Goal: Task Accomplishment & Management: Manage account settings

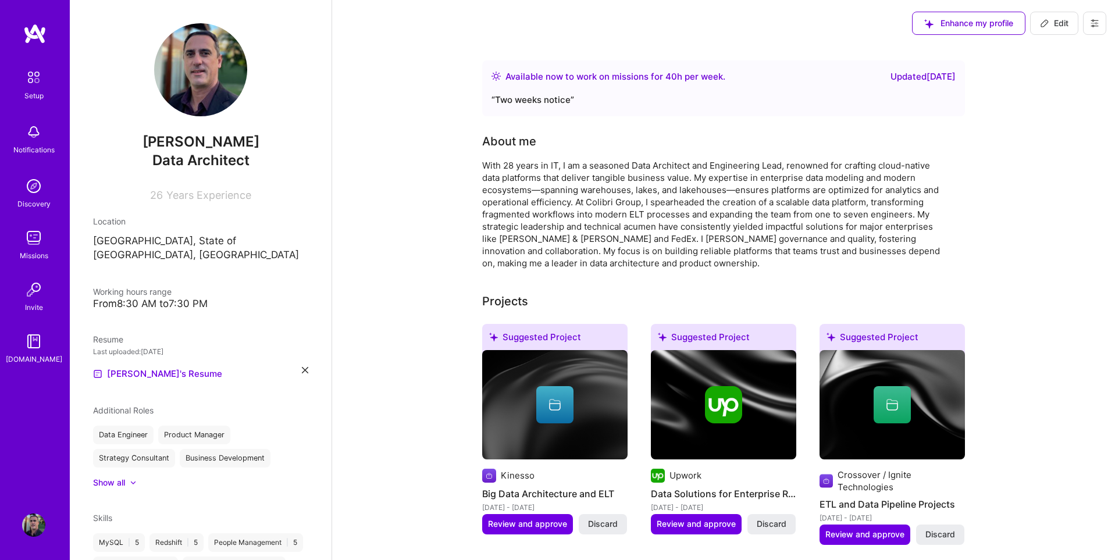
click at [33, 77] on img at bounding box center [34, 77] width 24 height 24
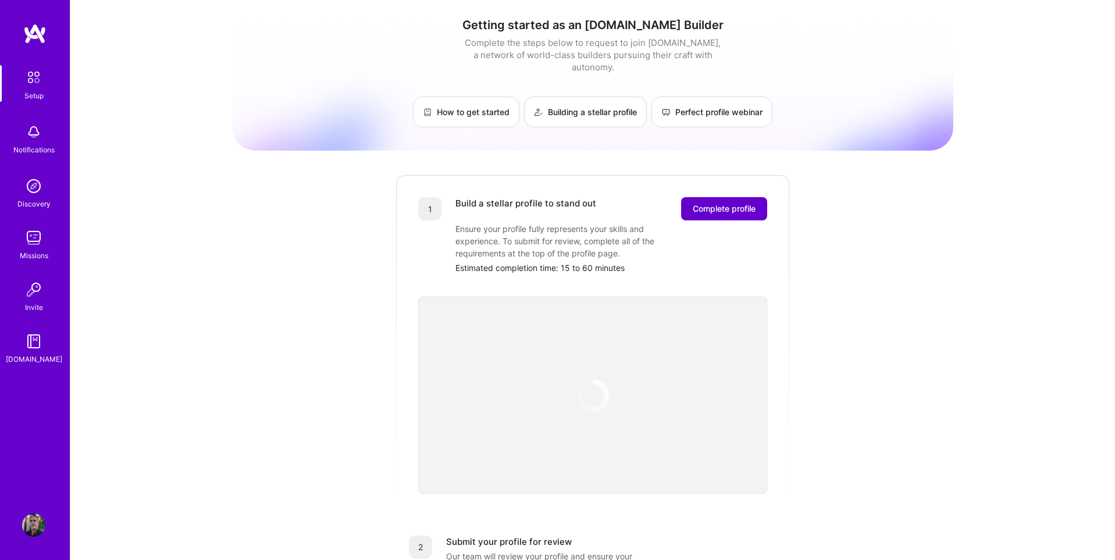
click at [716, 203] on span "Complete profile" at bounding box center [724, 209] width 63 height 12
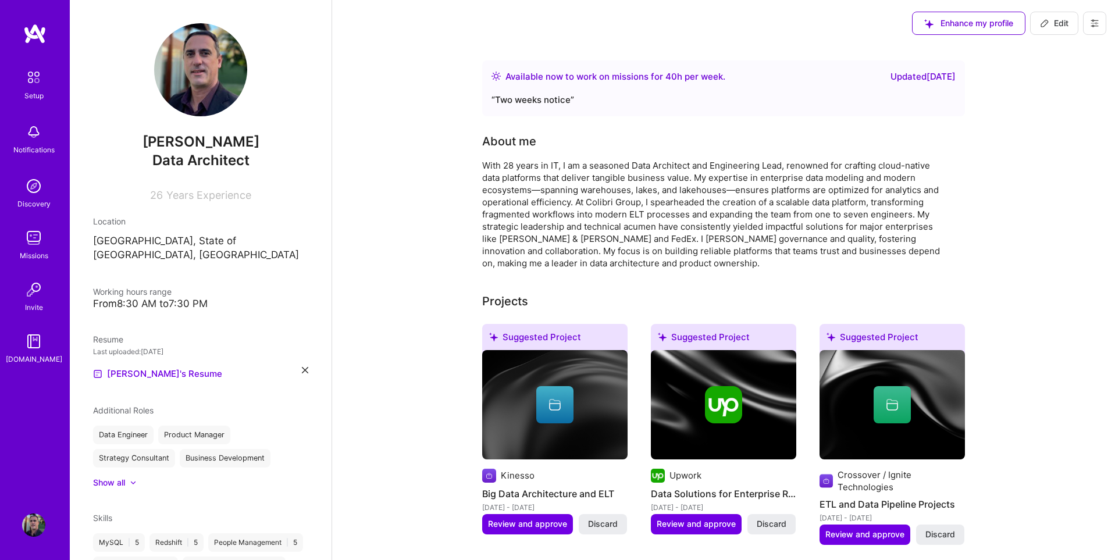
click at [1057, 30] on button "Edit" at bounding box center [1055, 23] width 48 height 23
select select "US"
select select "Right Now"
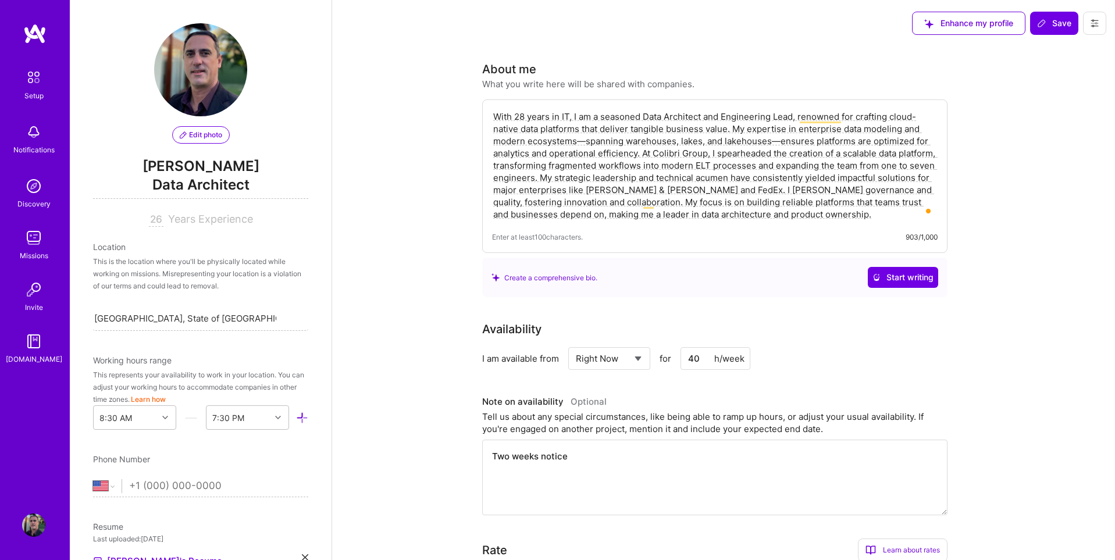
click at [37, 76] on img at bounding box center [34, 77] width 24 height 24
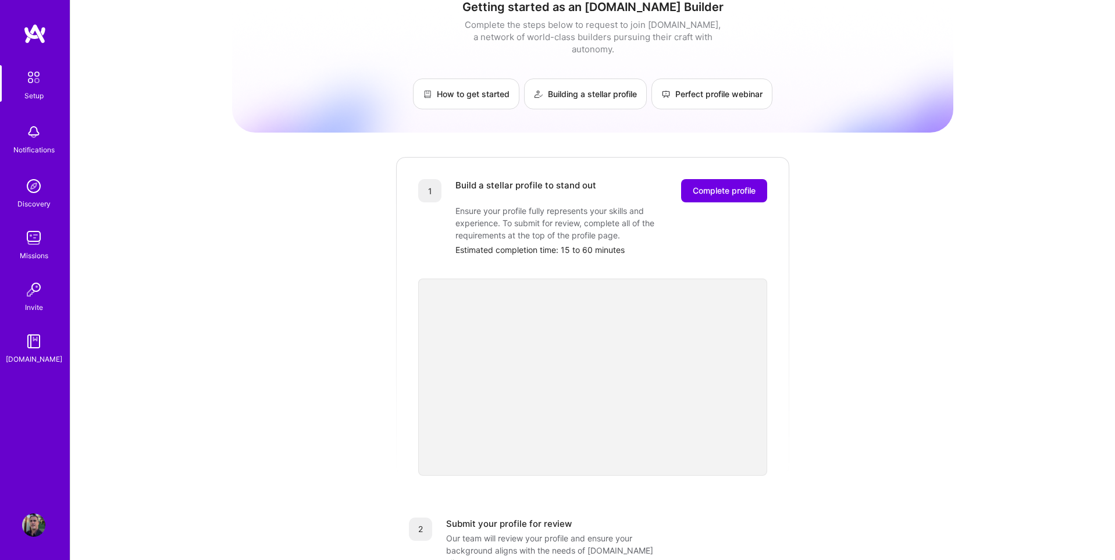
scroll to position [26, 0]
